Goal: Information Seeking & Learning: Check status

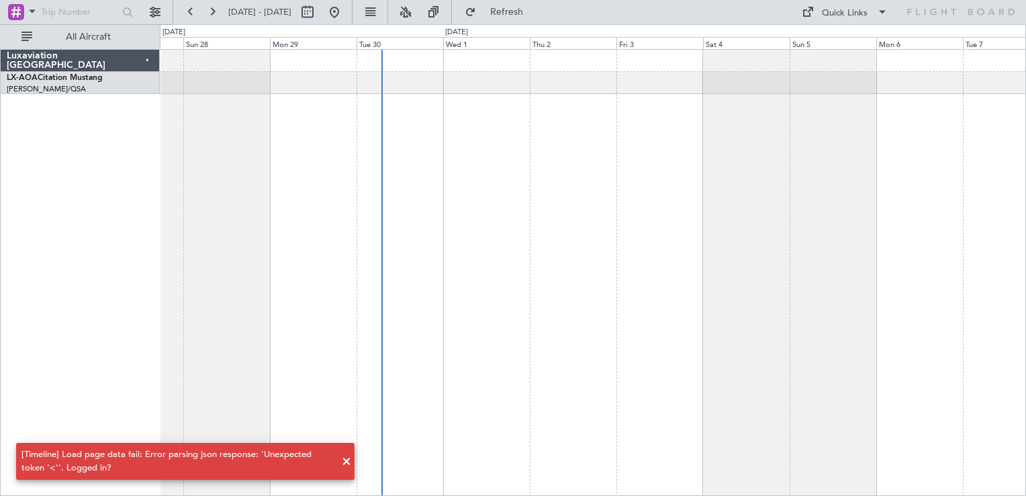
click at [604, 219] on div at bounding box center [593, 272] width 866 height 447
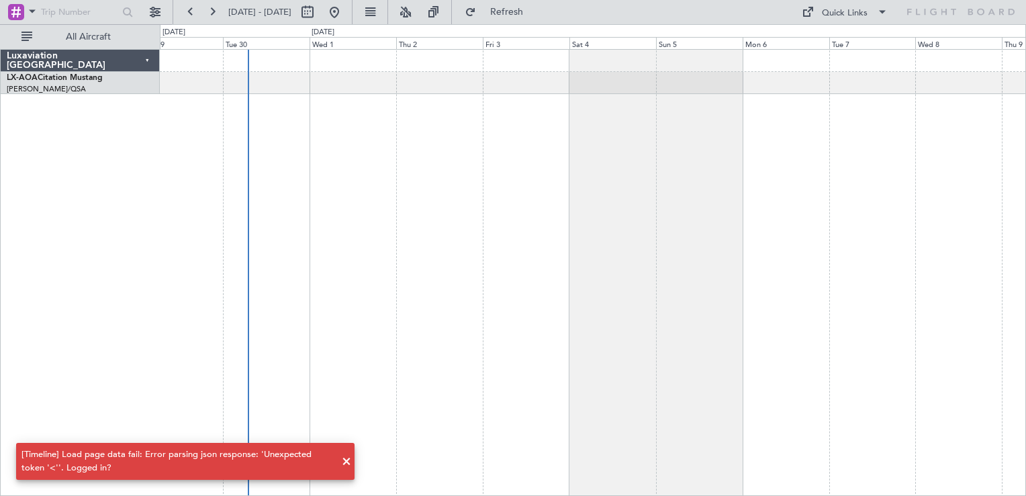
click at [568, 224] on div at bounding box center [593, 272] width 866 height 447
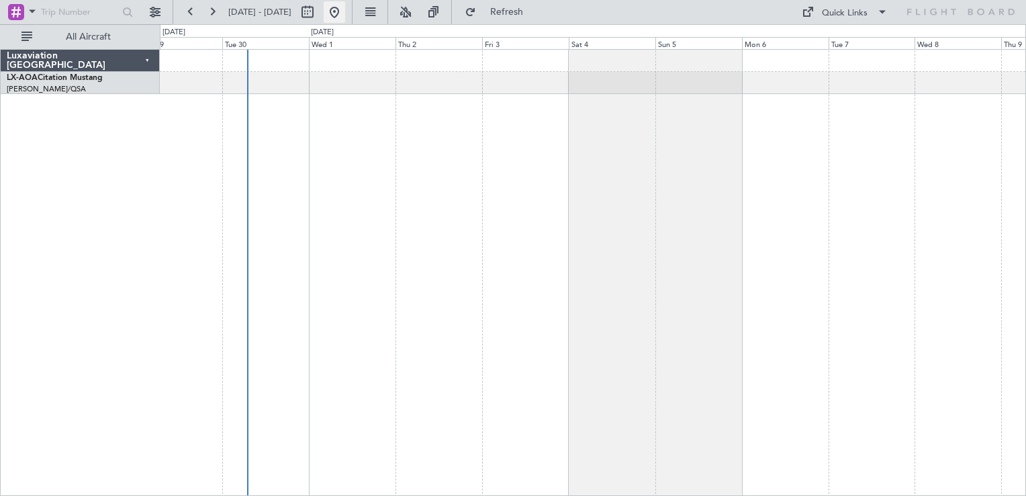
click at [345, 20] on button at bounding box center [334, 11] width 21 height 21
